Goal: Find specific page/section

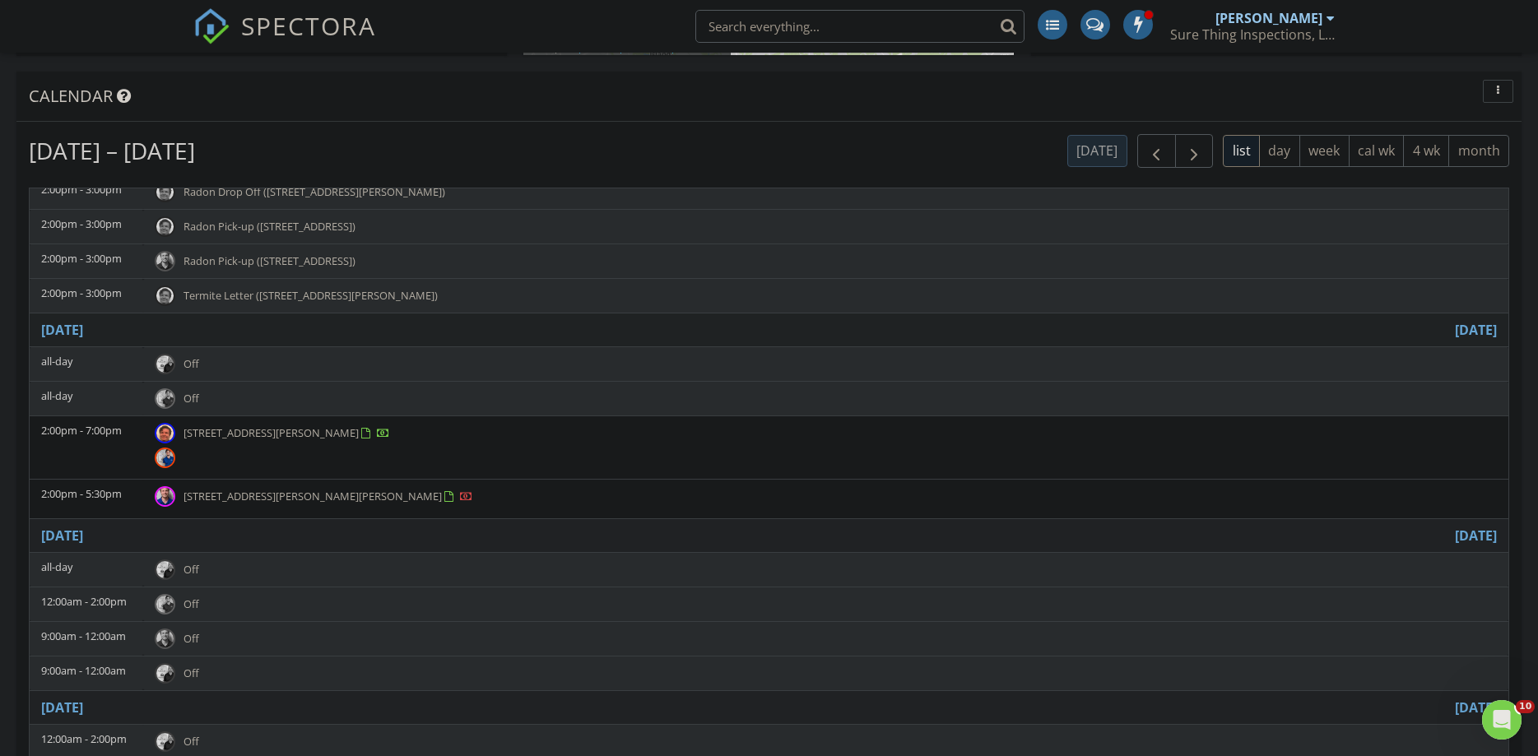
scroll to position [761, 0]
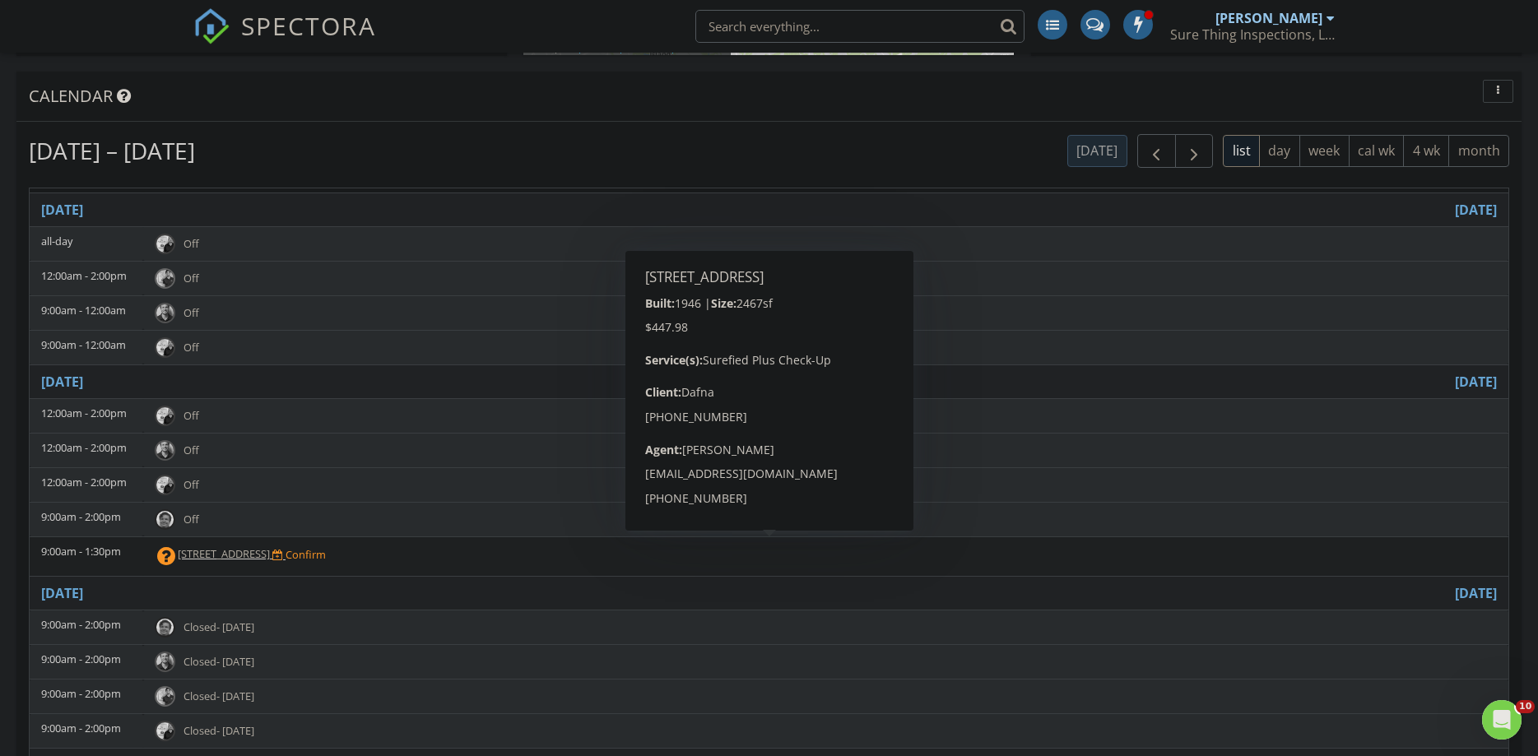
click at [270, 547] on span "5045 Chestnut Forest Ln, Atlanta 30360" at bounding box center [224, 554] width 92 height 15
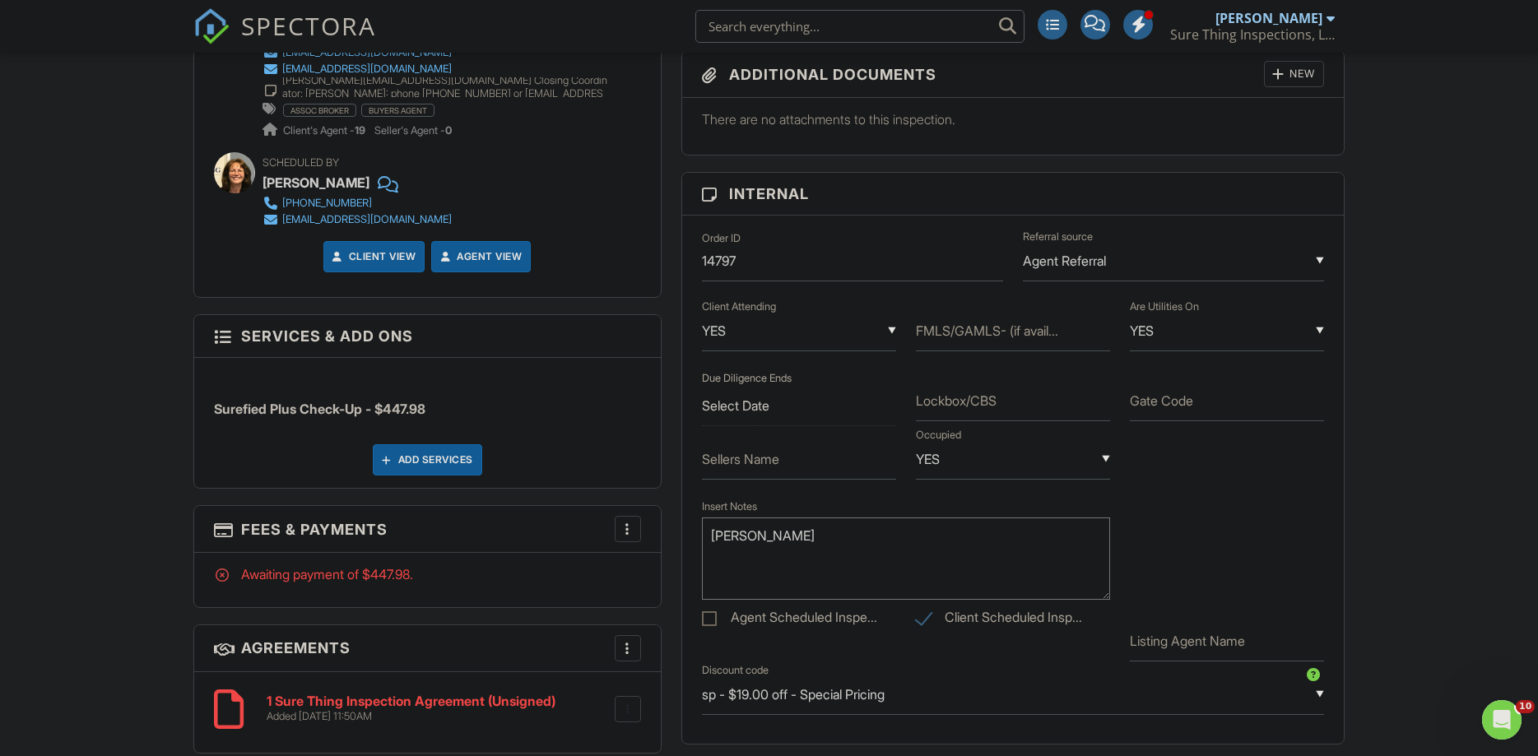
scroll to position [1343, 0]
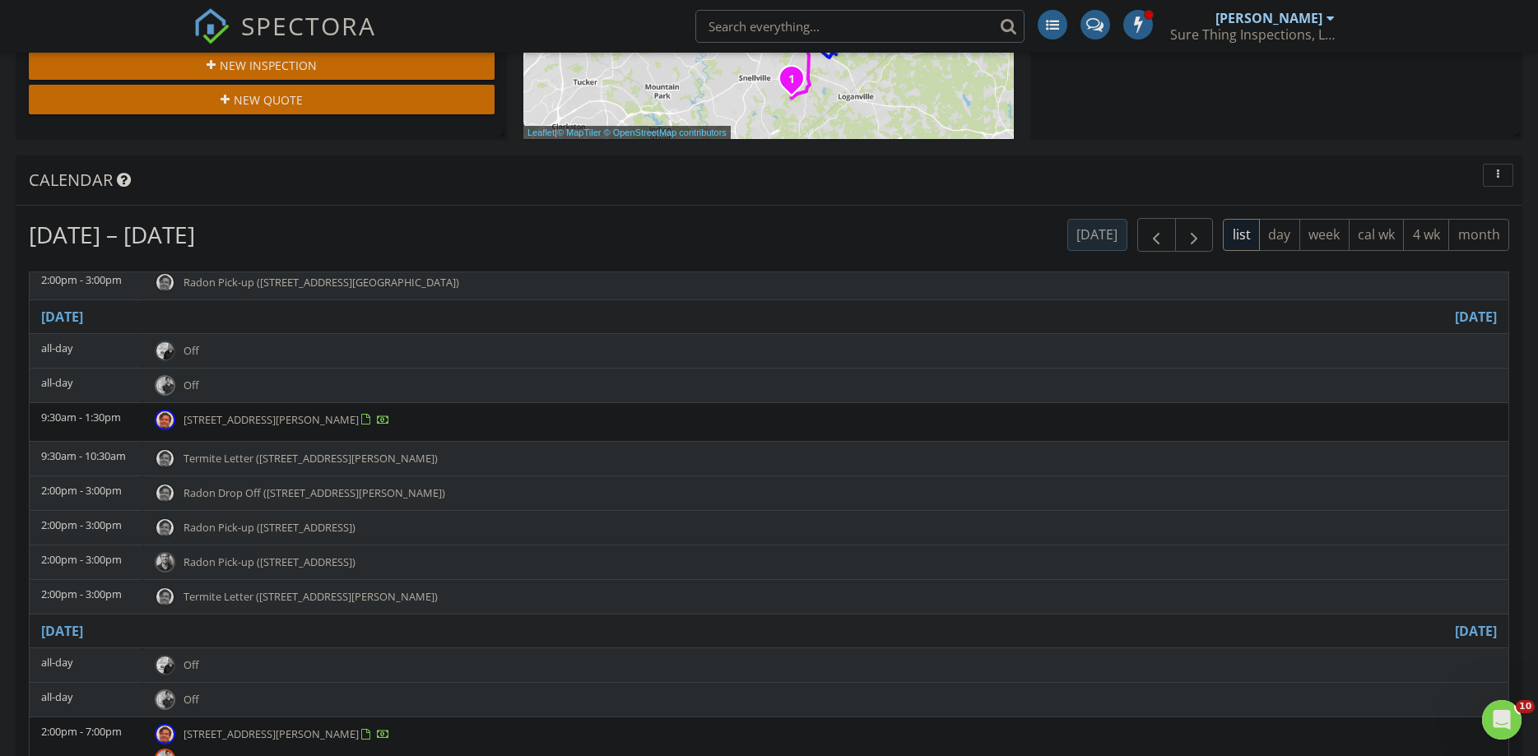
scroll to position [543, 0]
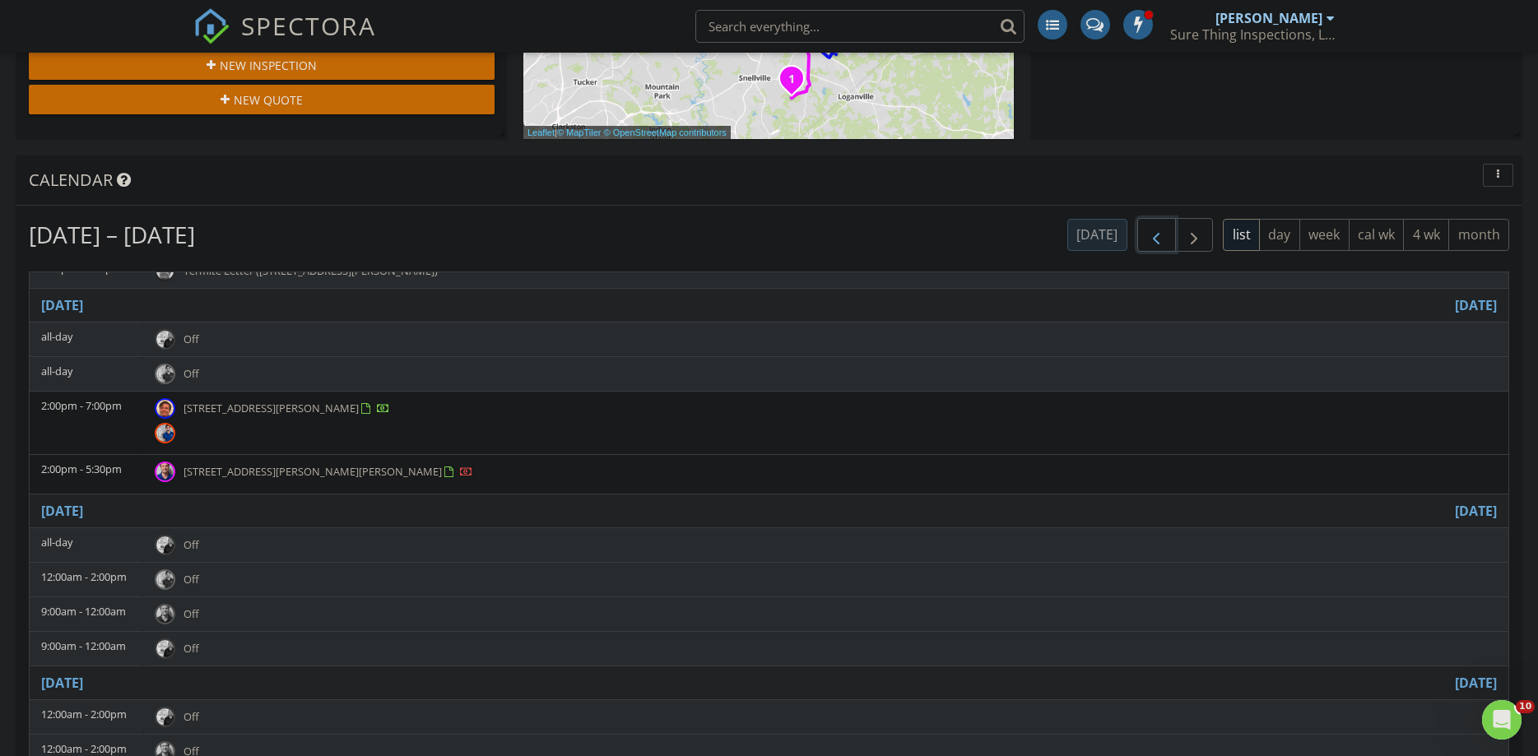
click at [1153, 237] on span "button" at bounding box center [1157, 236] width 20 height 20
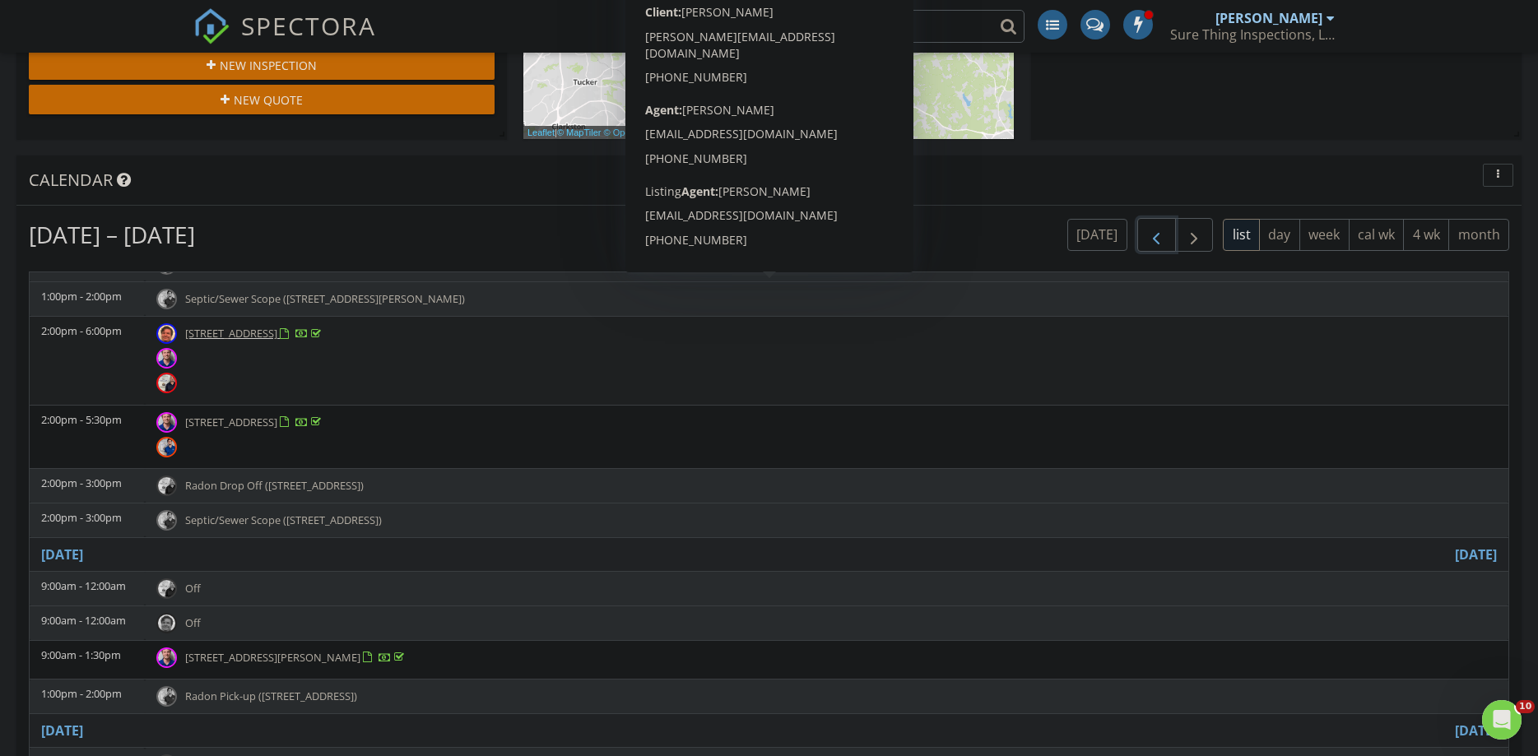
scroll to position [761, 0]
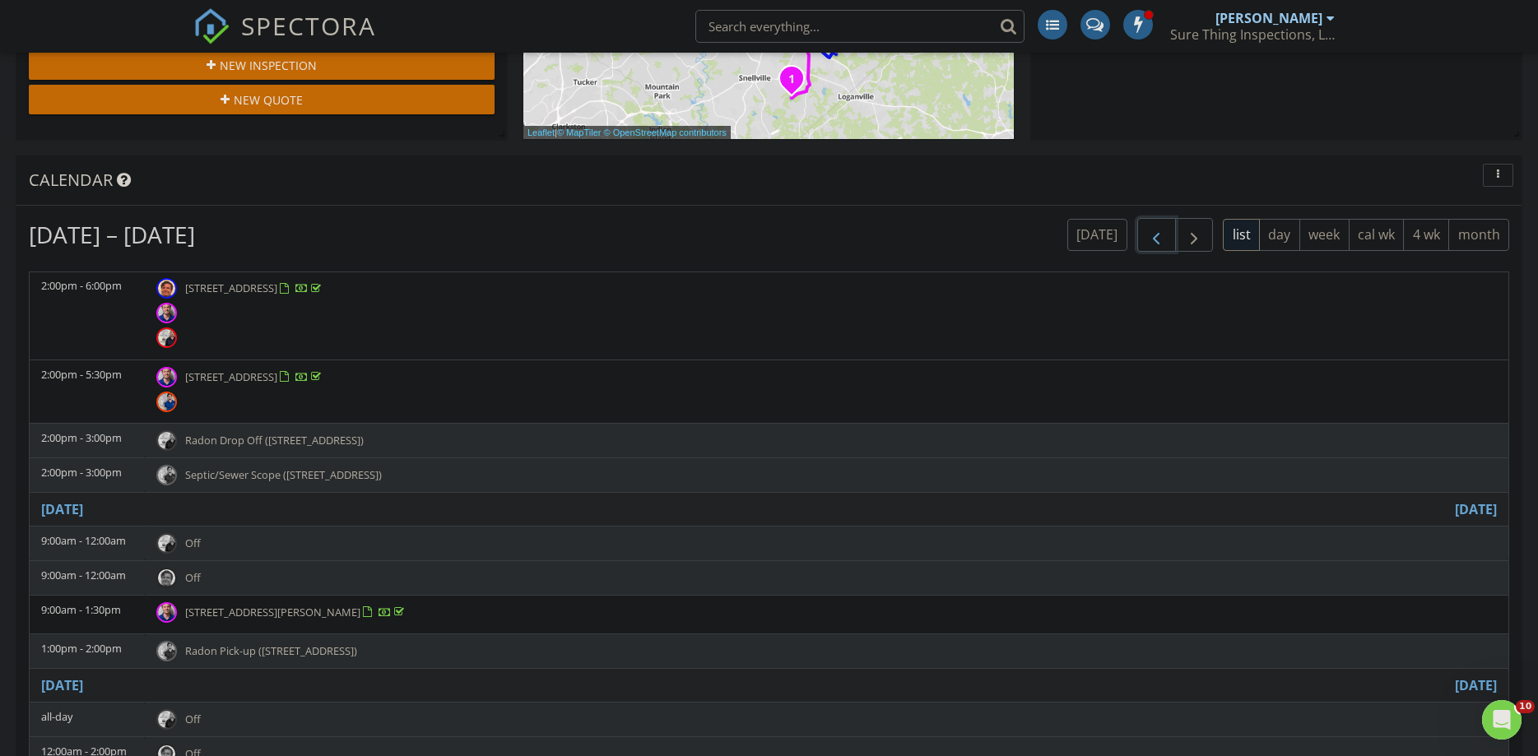
click at [1162, 245] on span "button" at bounding box center [1157, 236] width 20 height 20
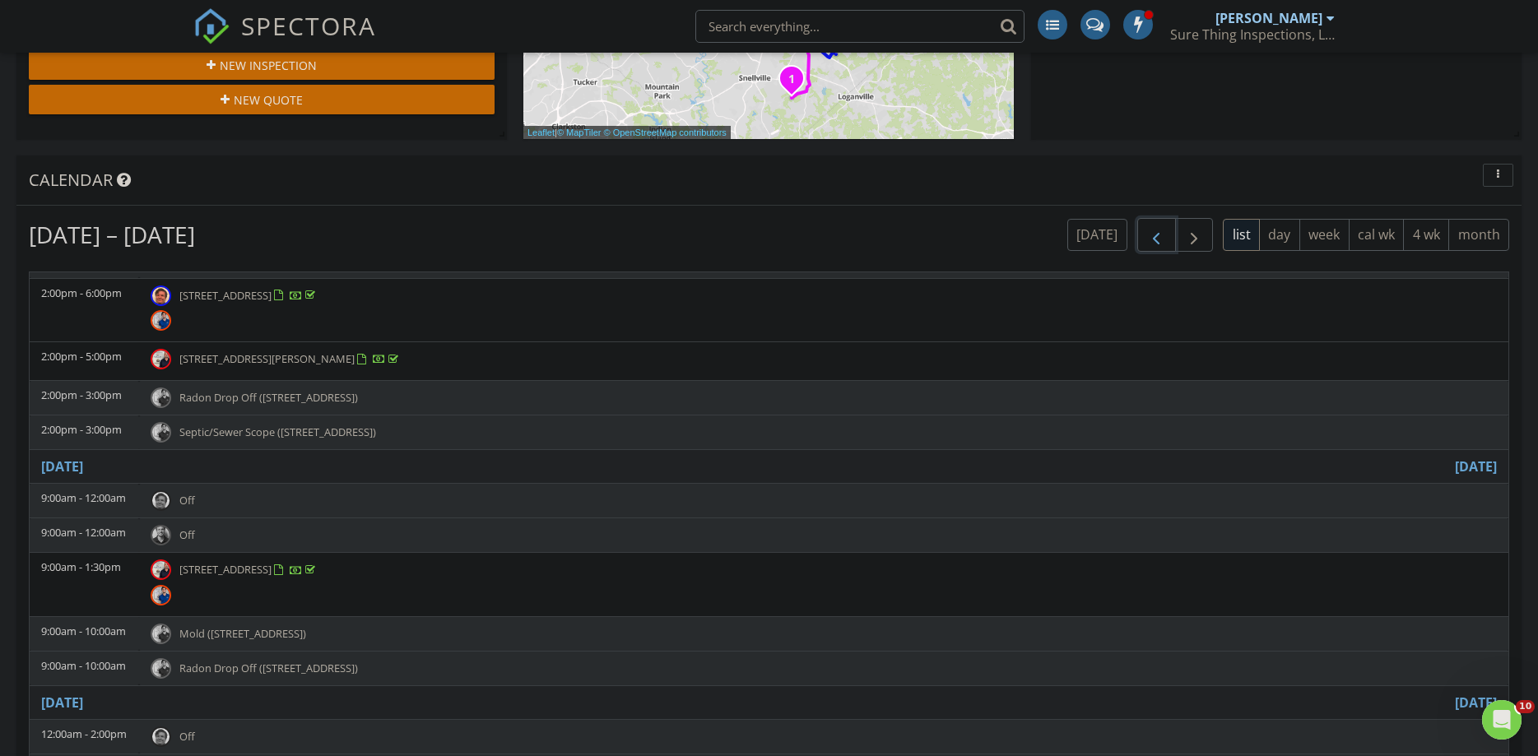
click at [1151, 240] on span "button" at bounding box center [1157, 236] width 20 height 20
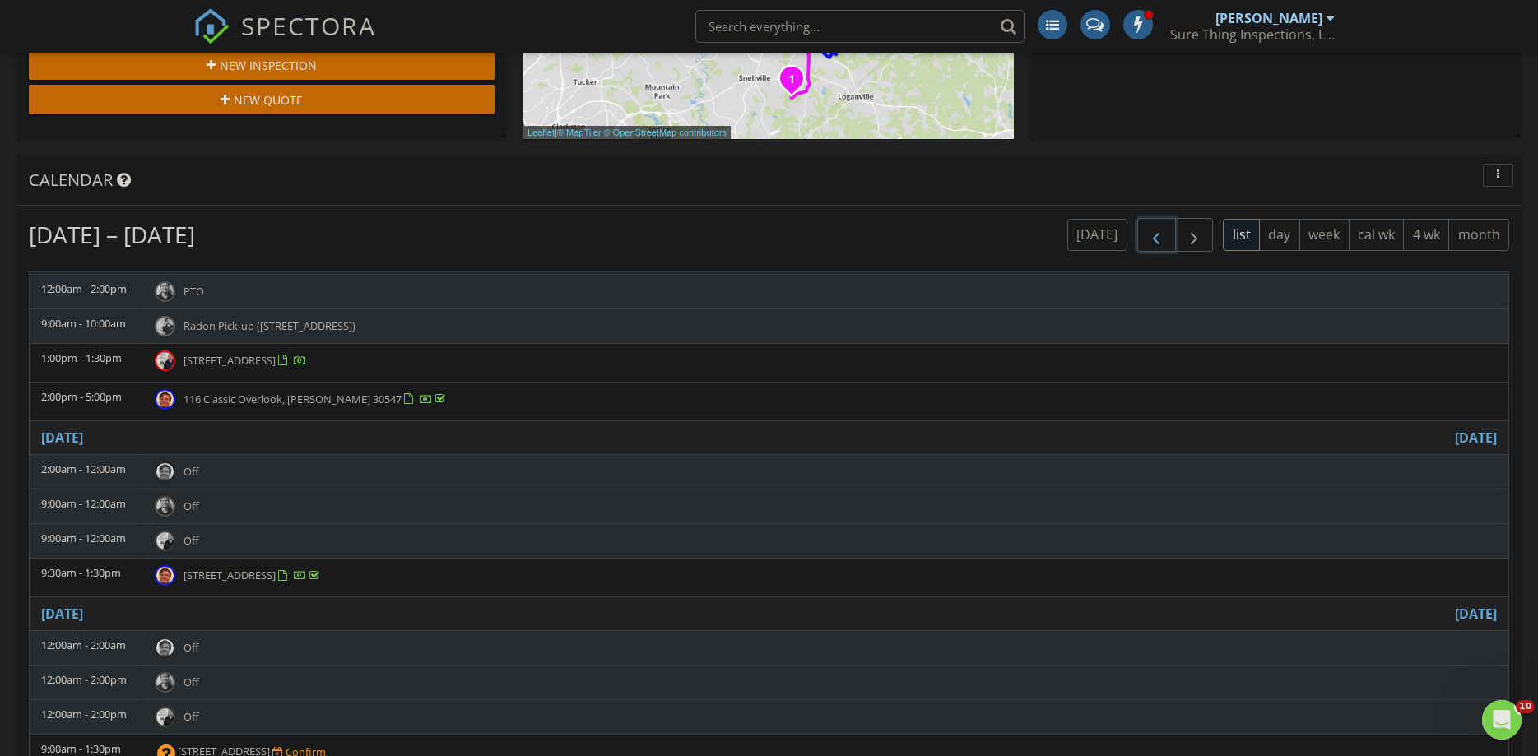
scroll to position [543, 0]
